Goal: Task Accomplishment & Management: Complete application form

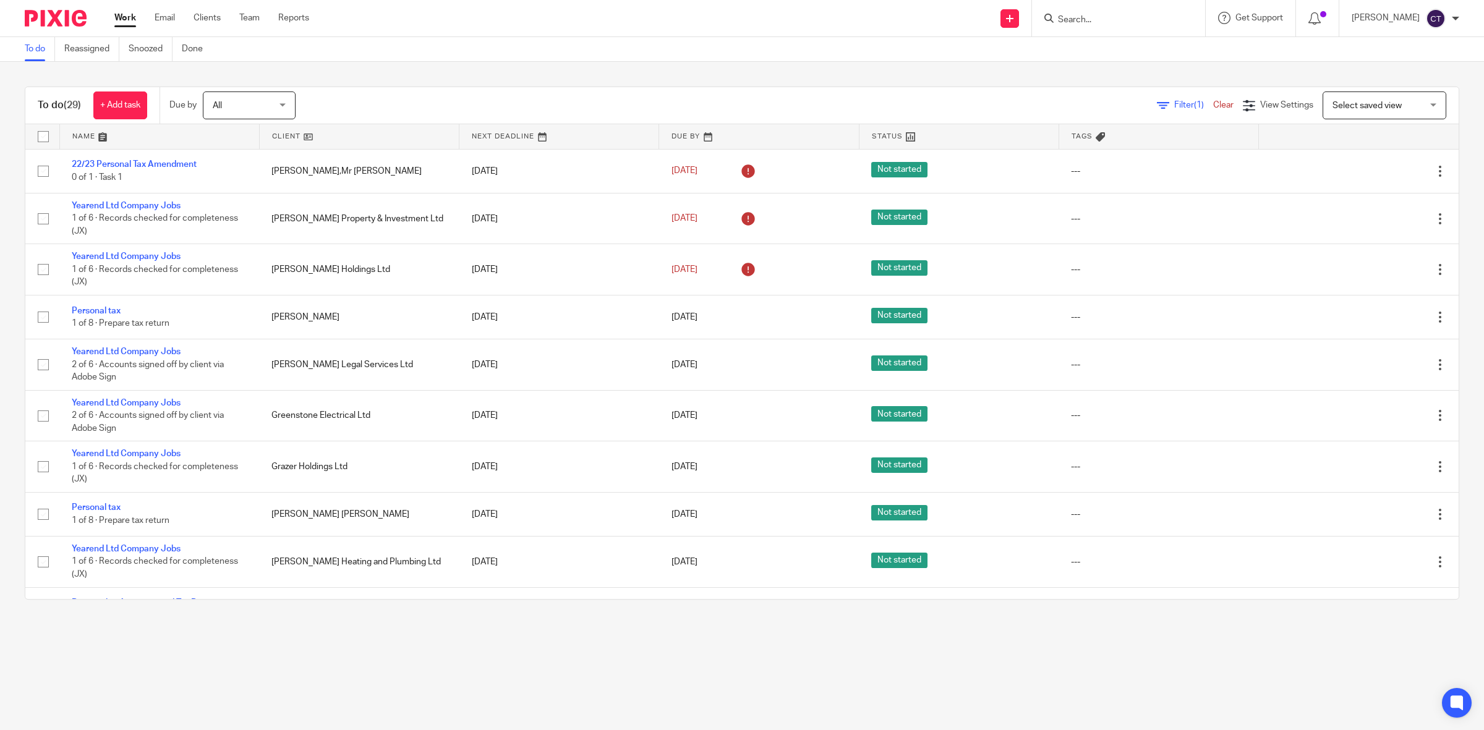
click at [1111, 19] on input "Search" at bounding box center [1112, 20] width 111 height 11
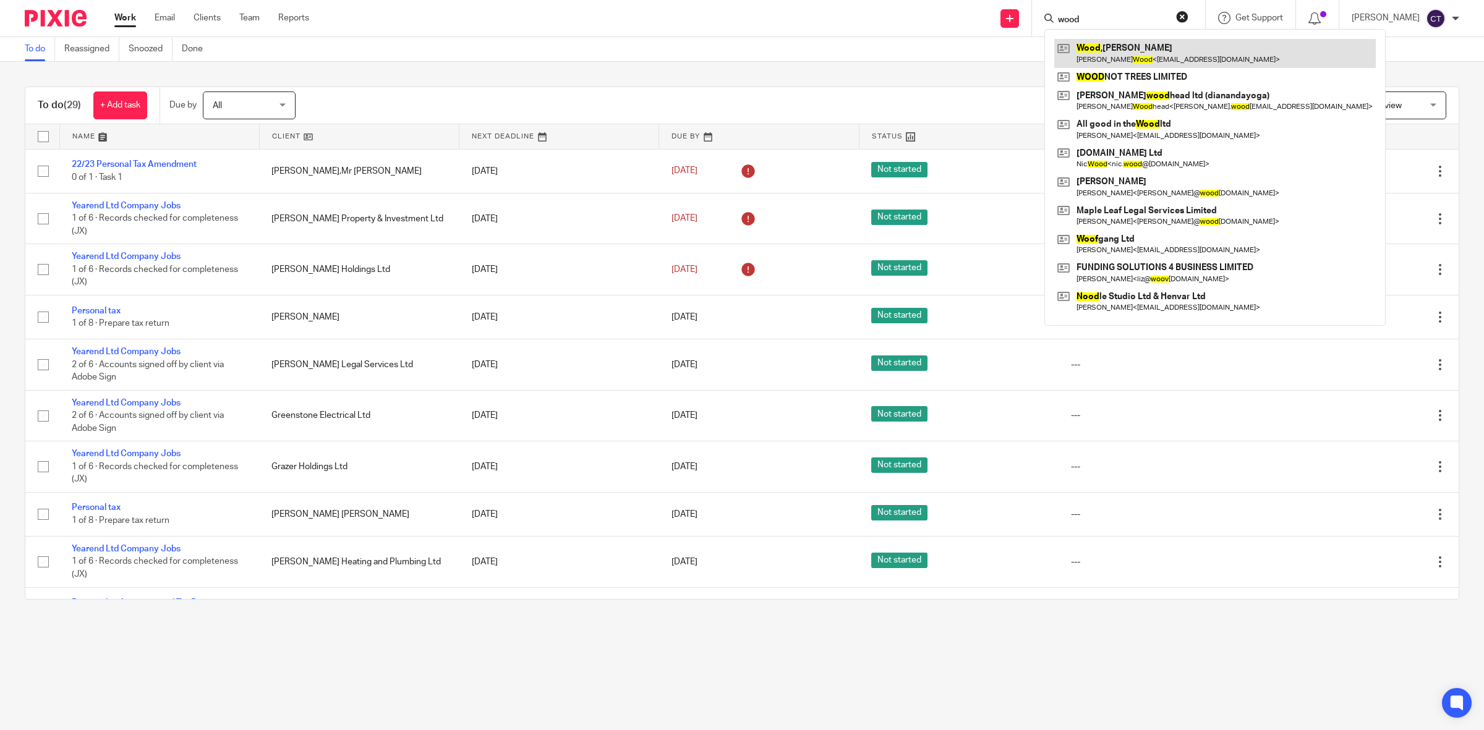
type input "wood"
click at [1136, 54] on link at bounding box center [1215, 53] width 322 height 28
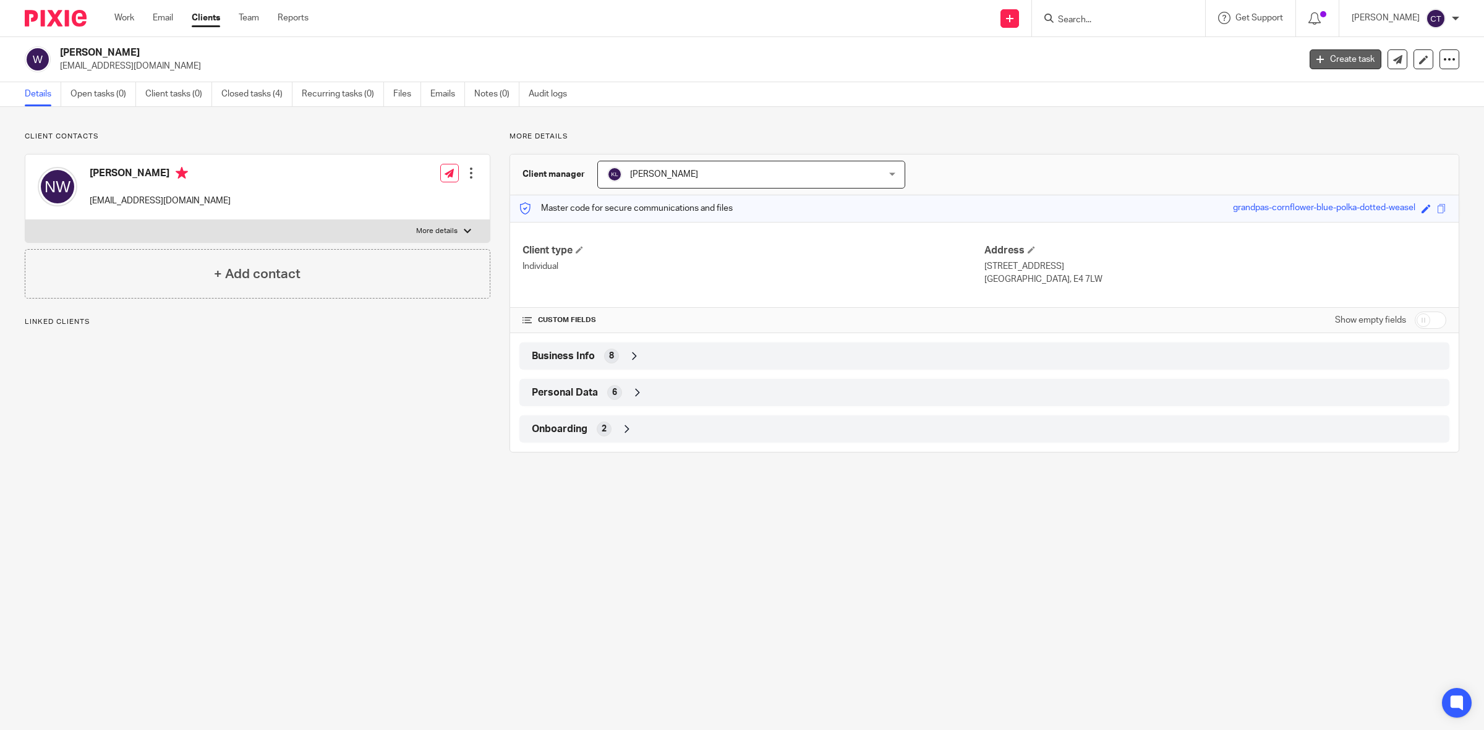
click at [1319, 59] on link "Create task" at bounding box center [1346, 59] width 72 height 20
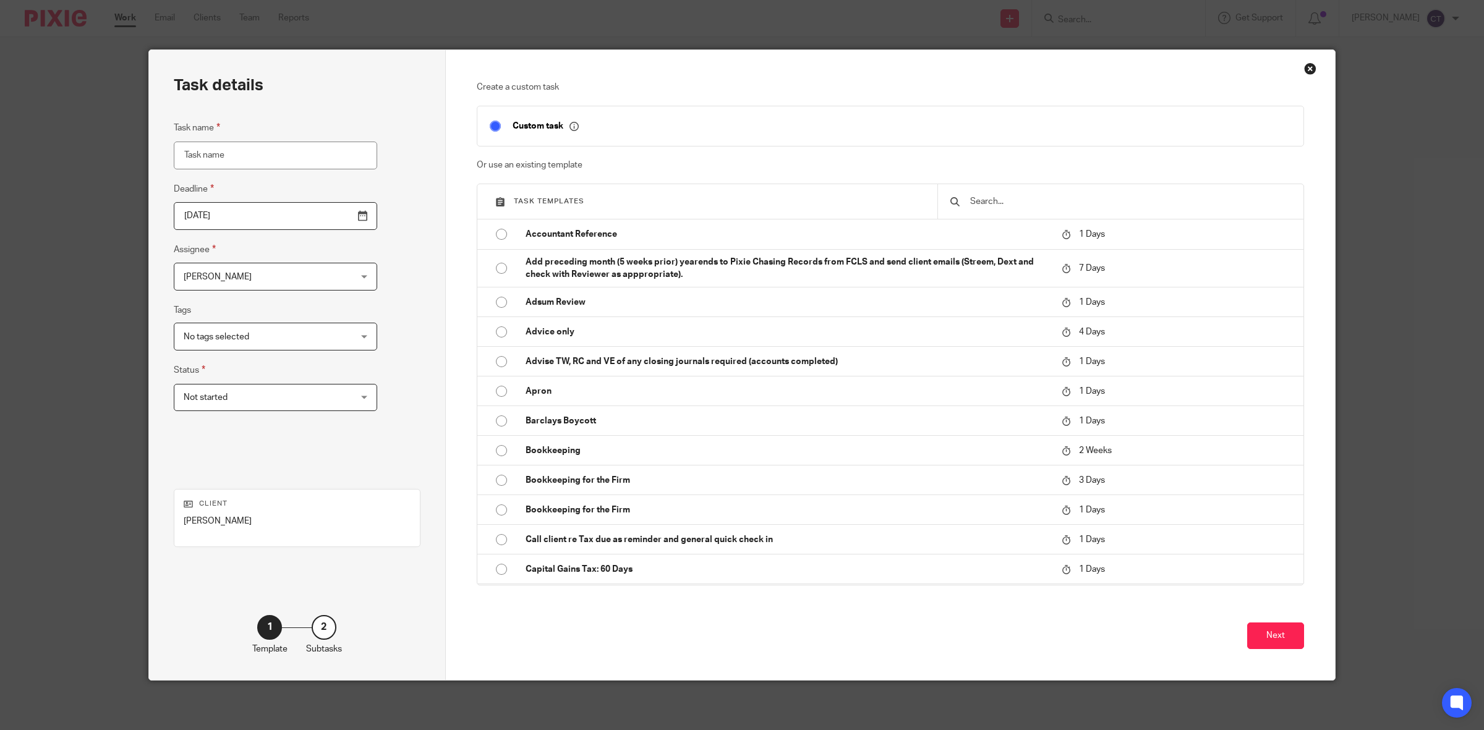
click at [1067, 200] on input "text" at bounding box center [1130, 202] width 322 height 14
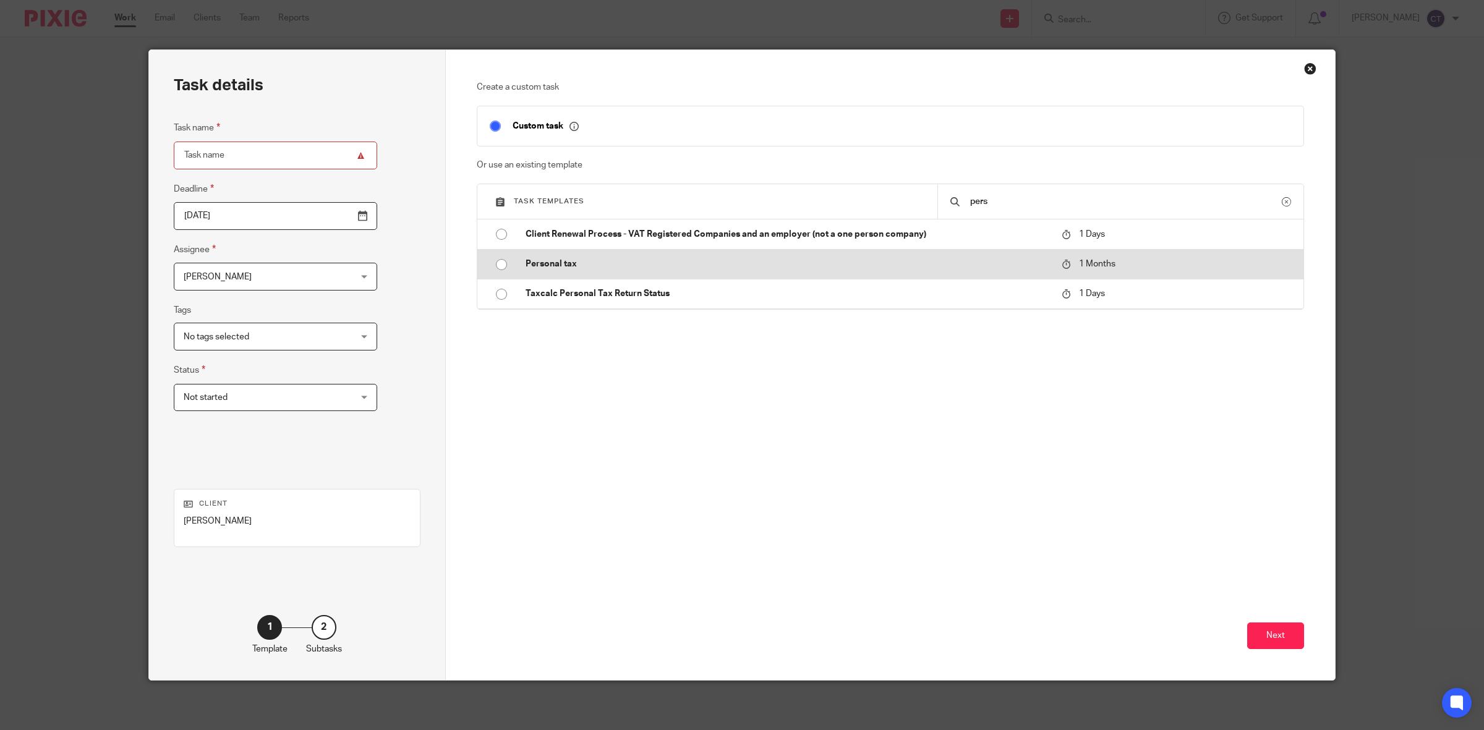
type input "pers"
click at [629, 258] on p "Personal tax" at bounding box center [788, 264] width 524 height 12
type input "2025-10-18"
type input "Personal tax"
checkbox input "false"
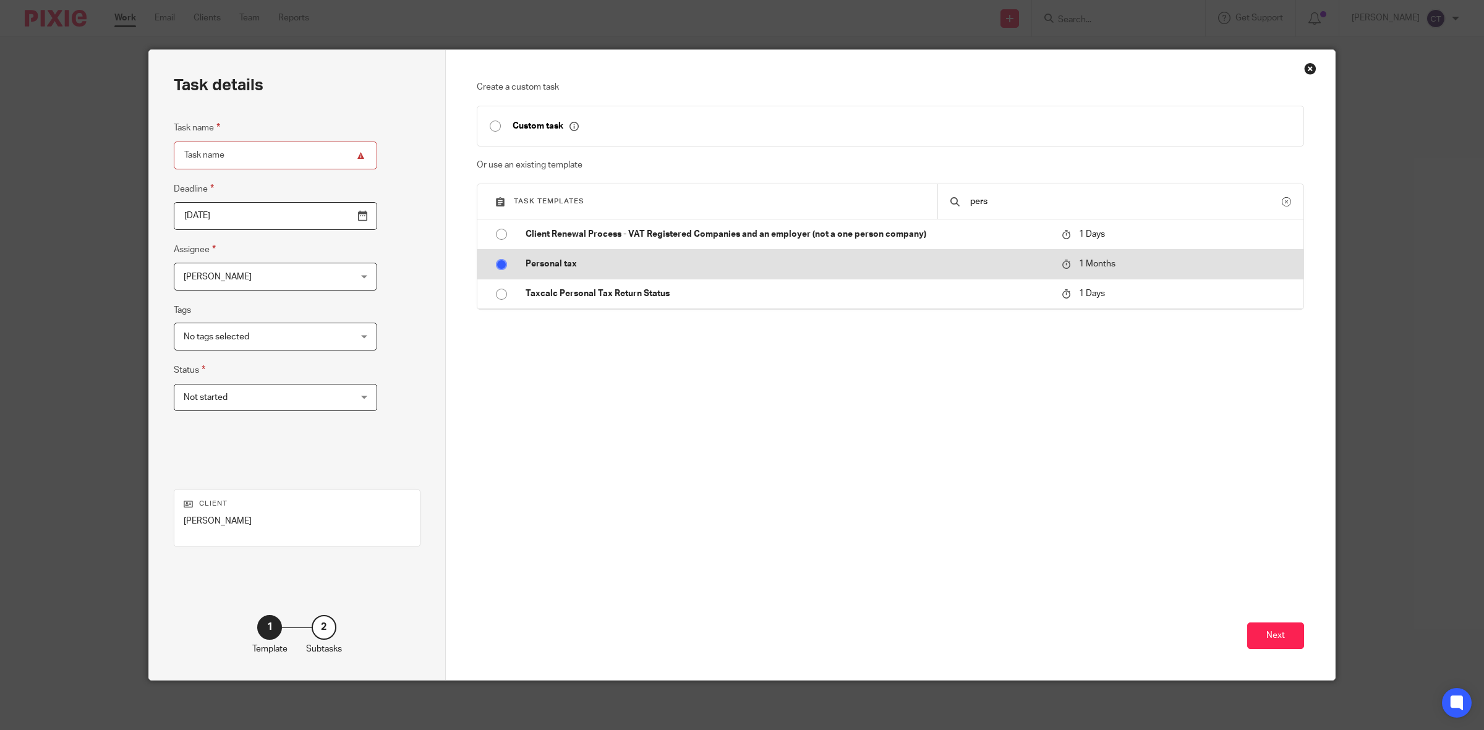
radio input "true"
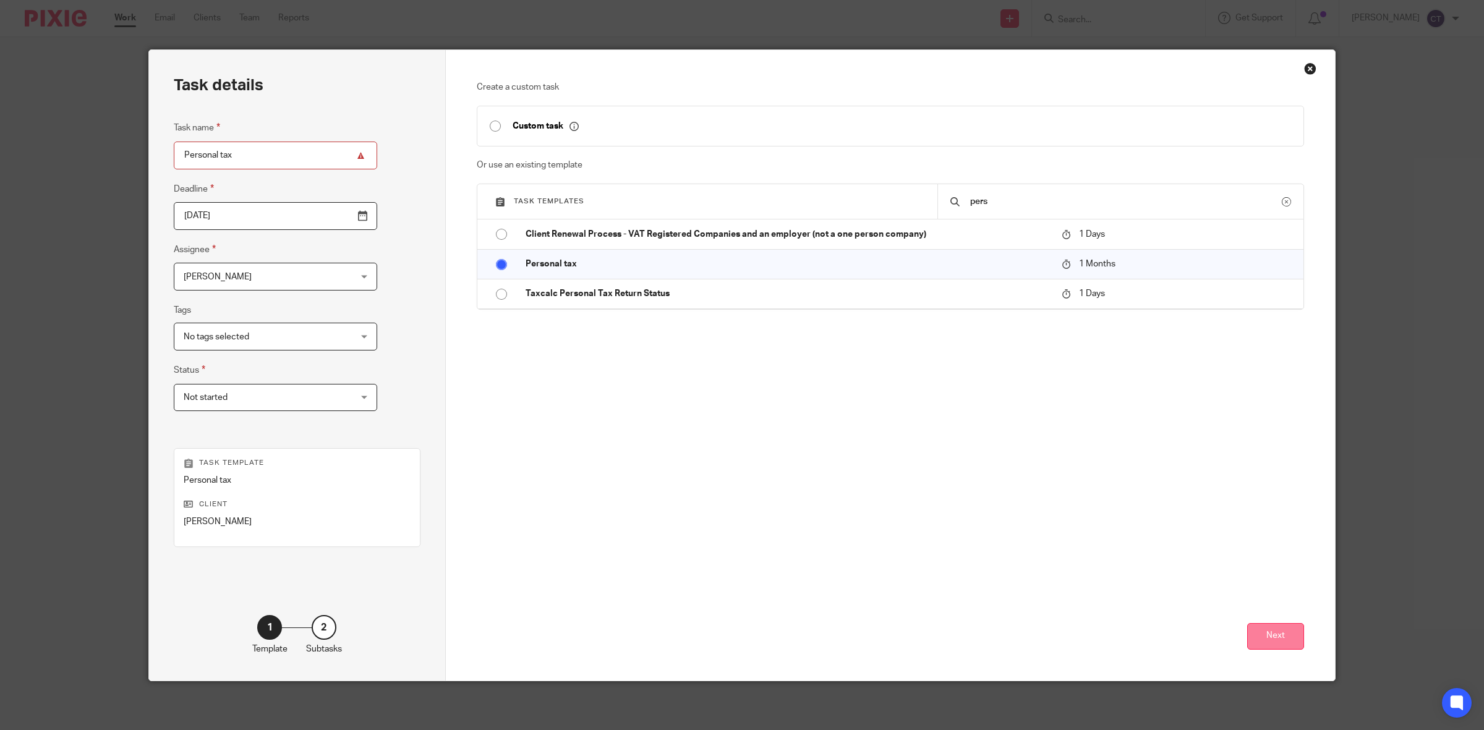
click at [1268, 640] on button "Next" at bounding box center [1275, 636] width 57 height 27
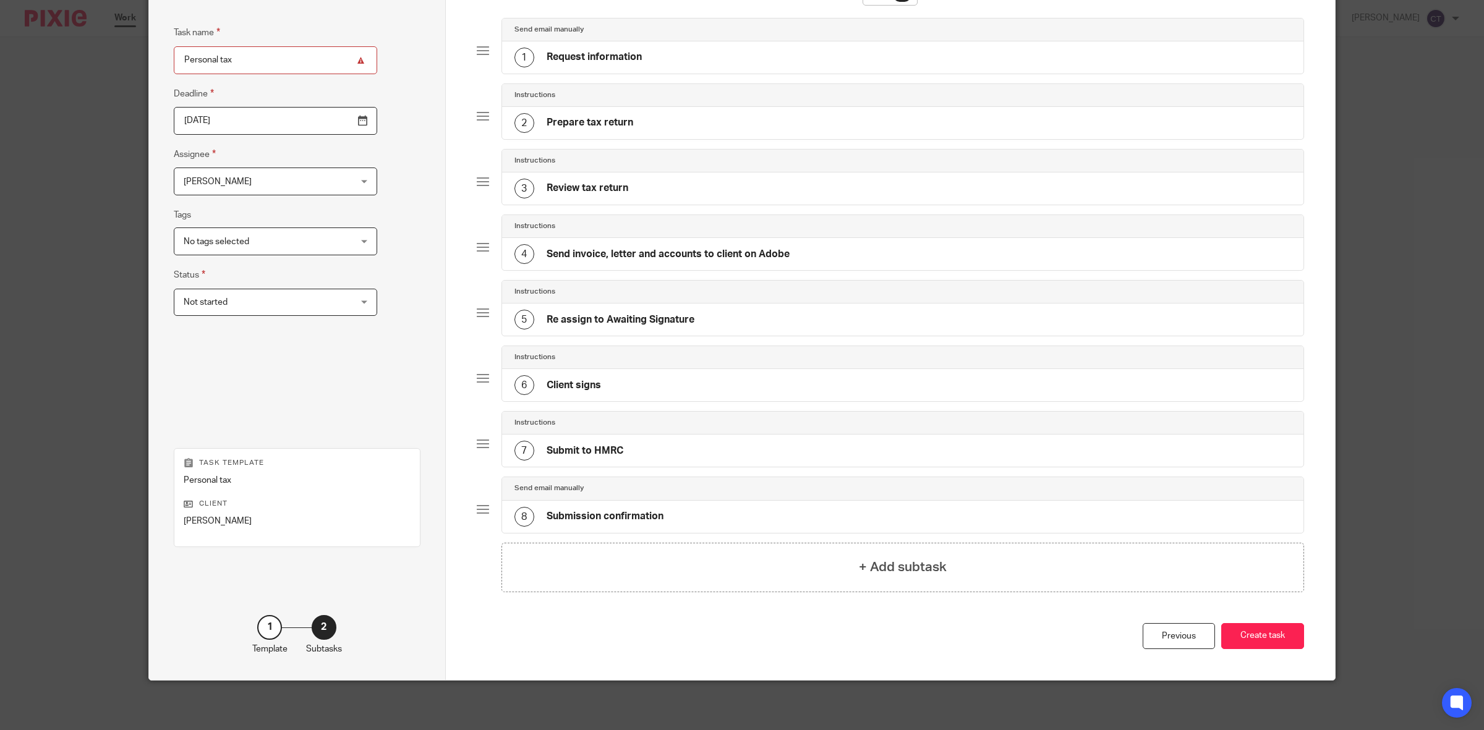
scroll to position [99, 0]
click at [1266, 628] on button "Create task" at bounding box center [1262, 636] width 83 height 27
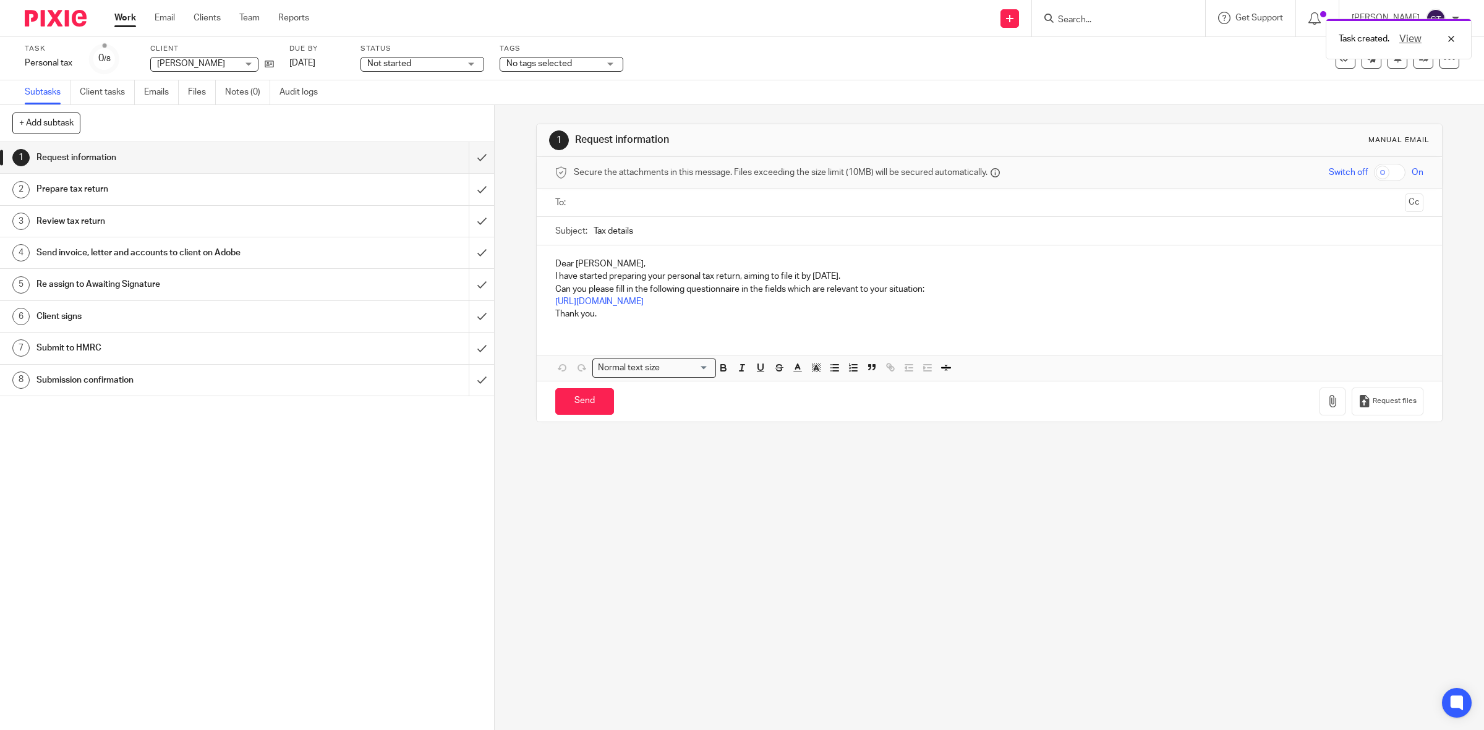
click at [121, 19] on link "Work" at bounding box center [125, 18] width 22 height 12
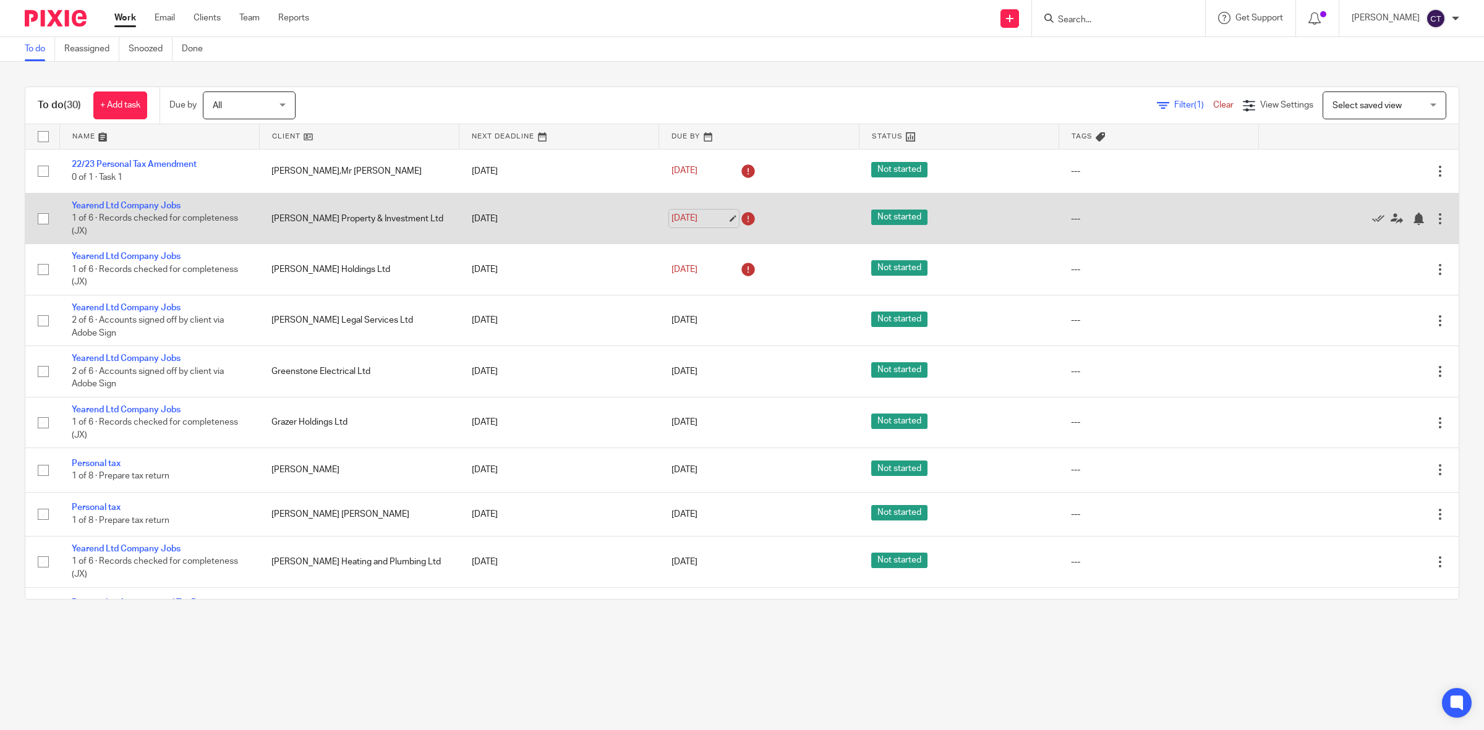
click at [691, 215] on link "5 Jul 2025" at bounding box center [700, 218] width 56 height 13
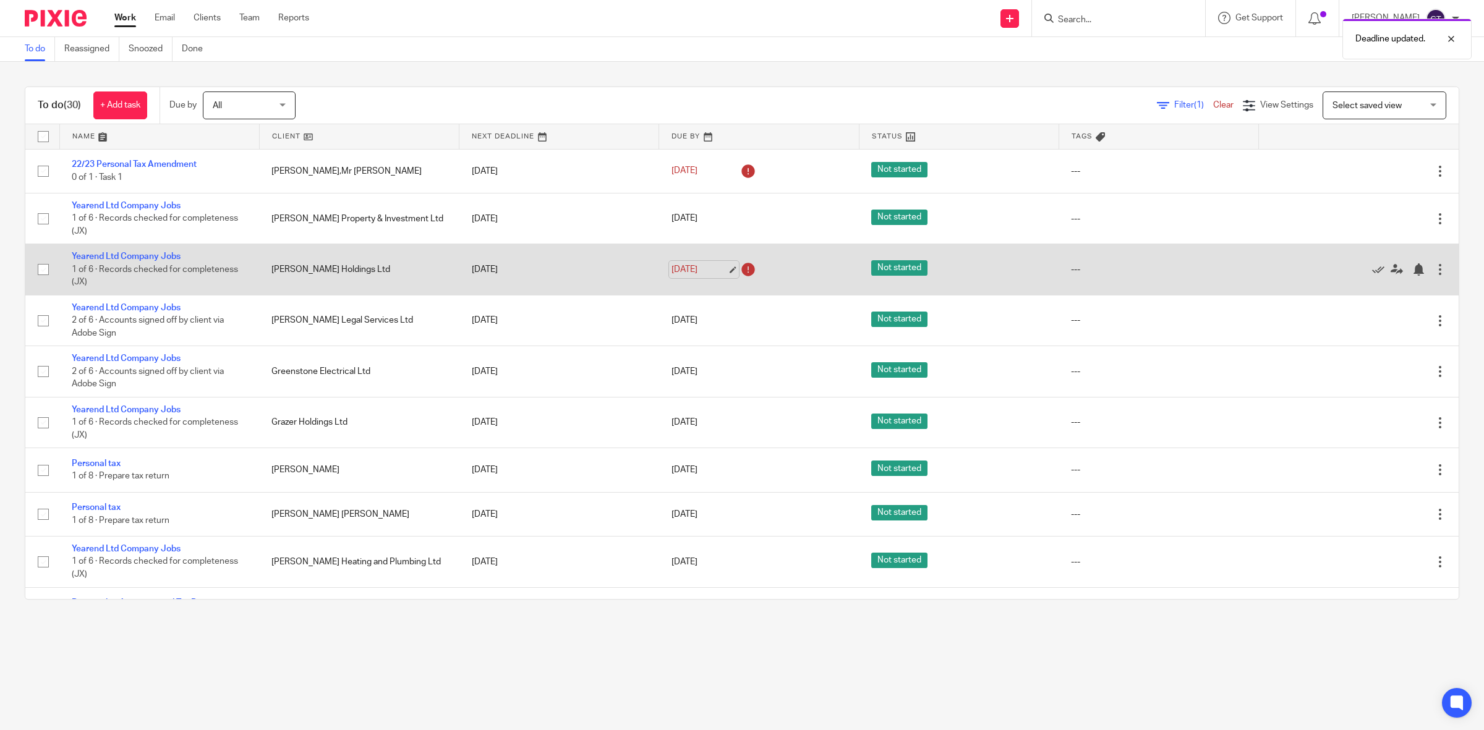
click at [696, 270] on link "9 Aug 2025" at bounding box center [700, 269] width 56 height 13
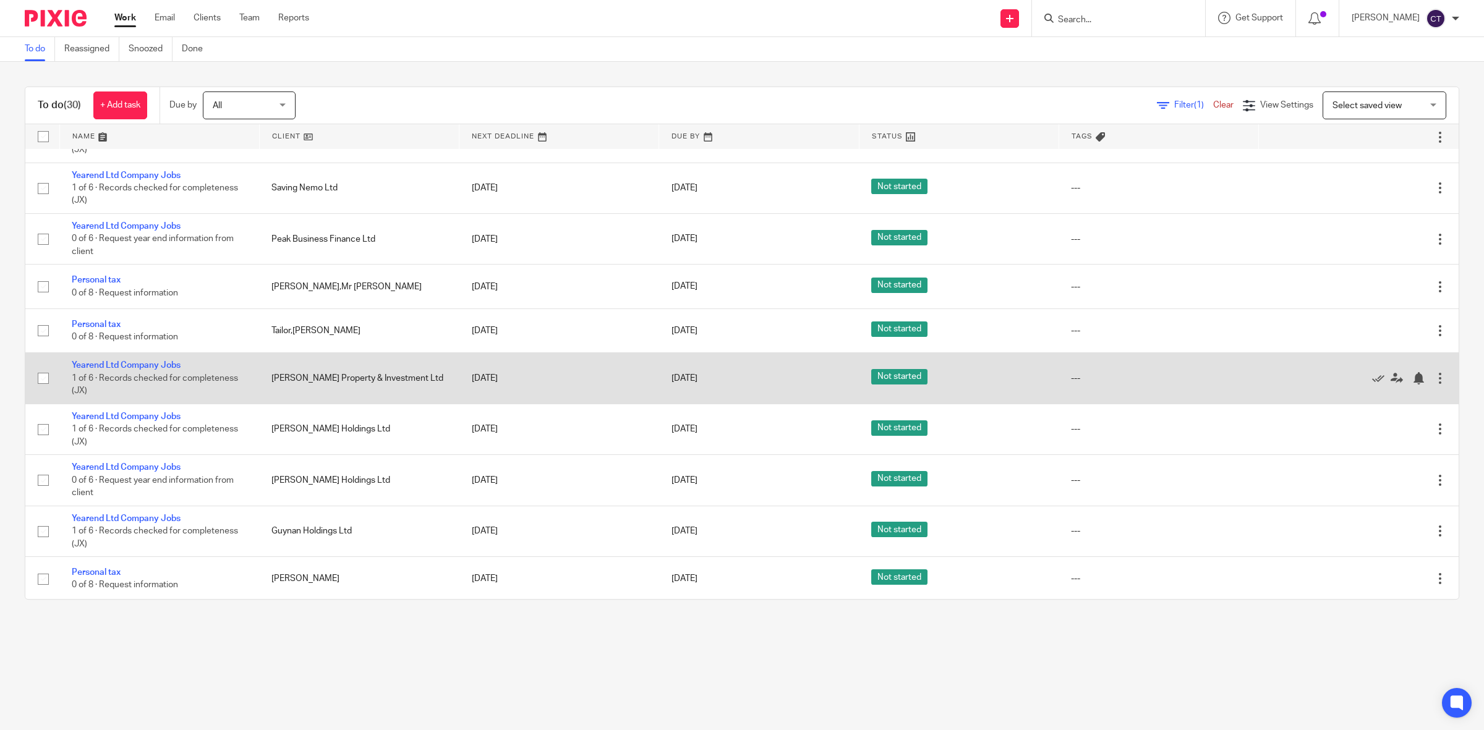
scroll to position [976, 0]
